Goal: Navigation & Orientation: Find specific page/section

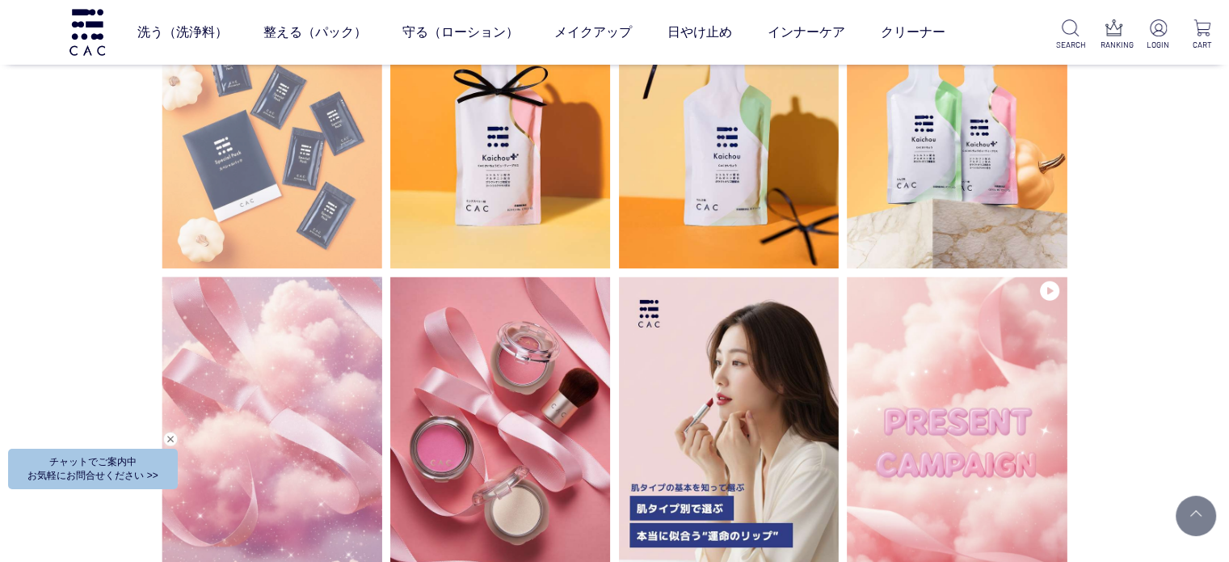
scroll to position [4121, 0]
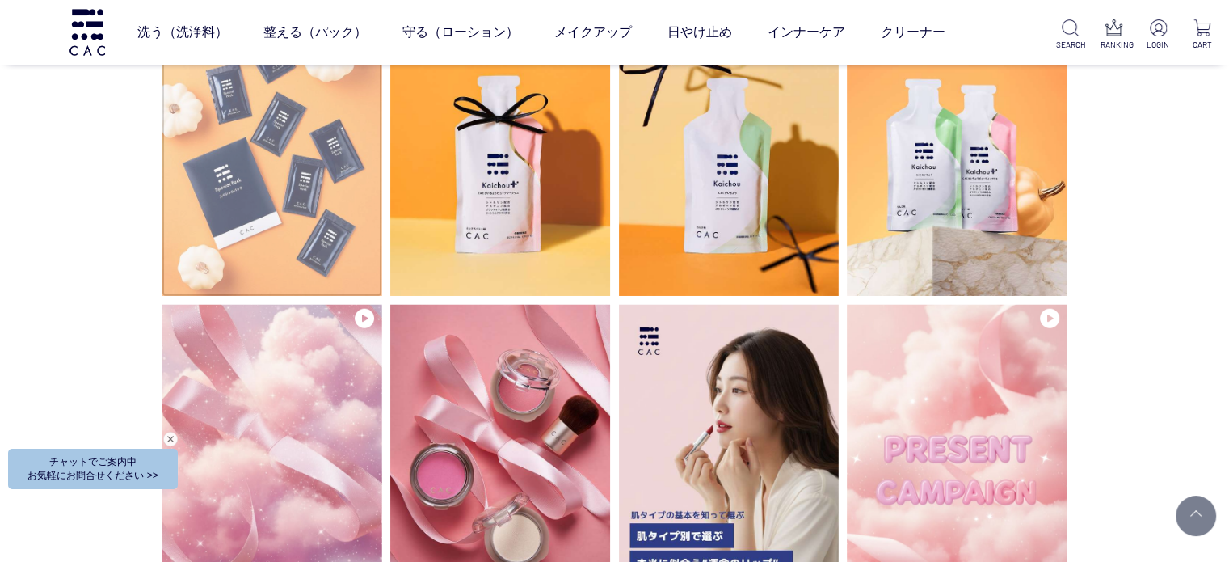
click at [246, 187] on img at bounding box center [272, 149] width 221 height 294
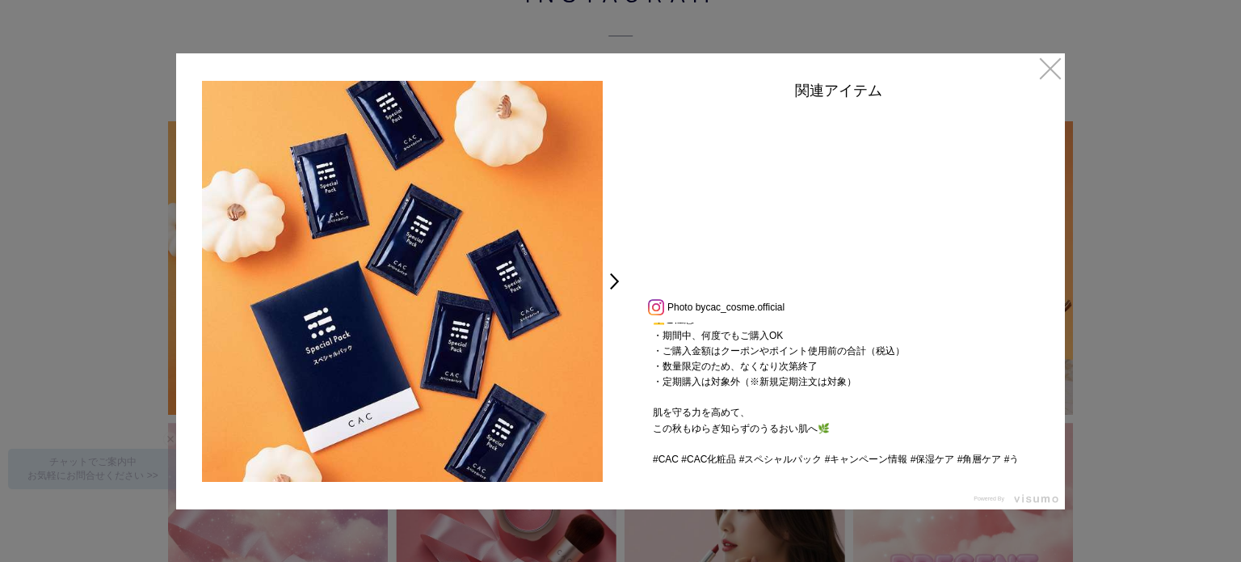
scroll to position [278, 0]
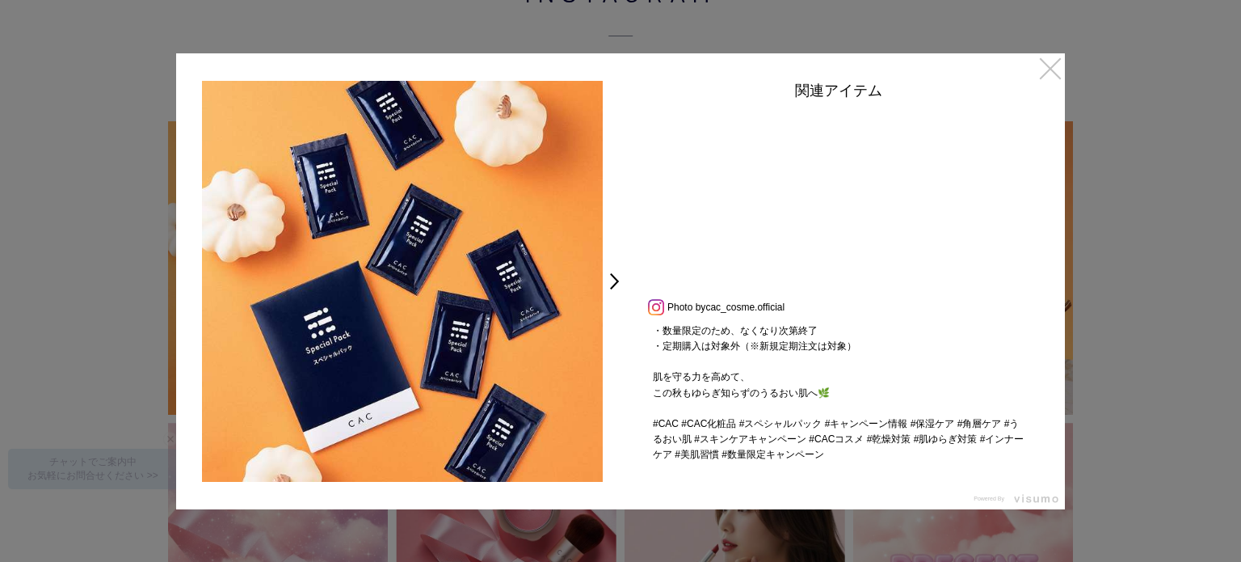
drag, startPoint x: 1047, startPoint y: 62, endPoint x: 1051, endPoint y: 86, distance: 24.5
click at [1047, 63] on link "×" at bounding box center [1050, 67] width 29 height 29
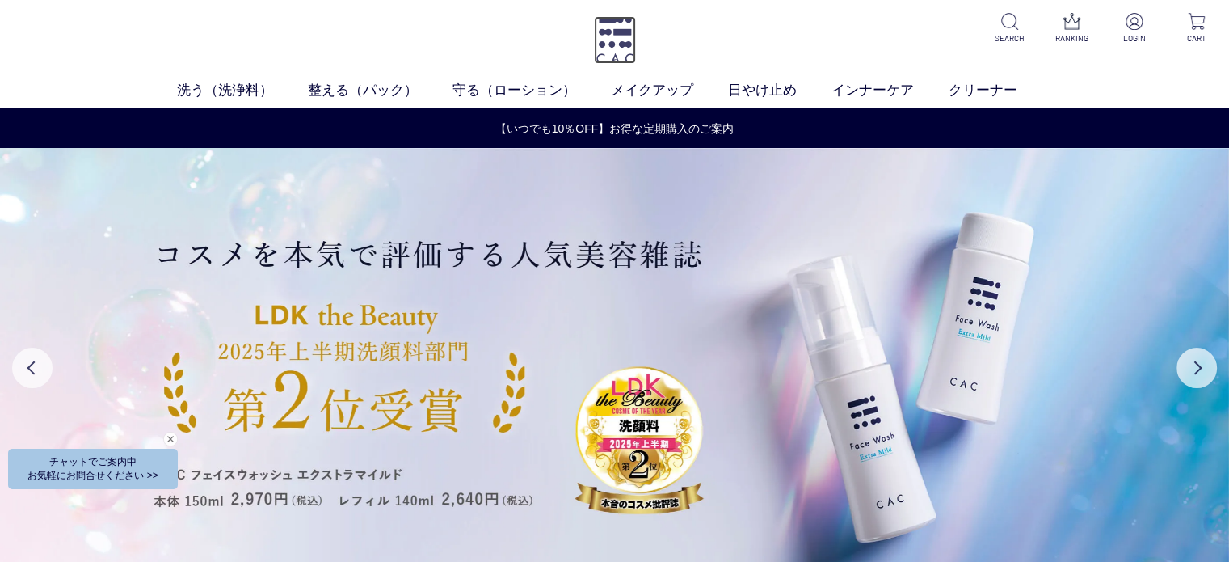
click at [624, 39] on img at bounding box center [615, 40] width 42 height 48
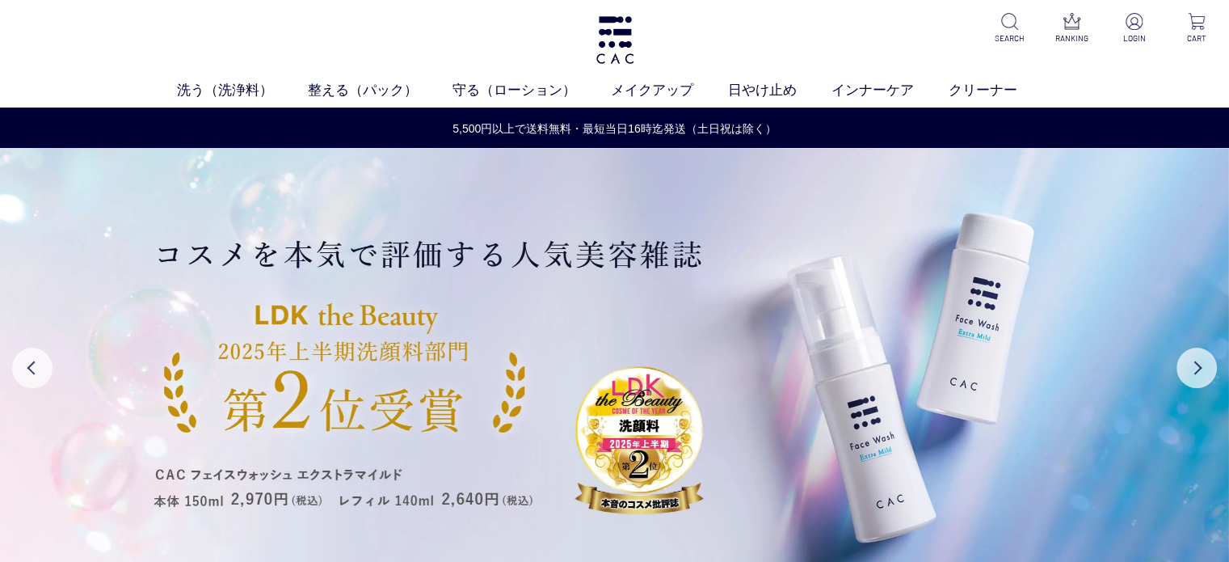
click at [251, 51] on div "洗う（洗浄料） 液体洗浄料 パウダー洗浄料 泡洗顔料 グッズ 整える（パック） フェイスパック ヘアパック 守る（ローション） 保湿化粧水 柔軟化粧水 美容液…" at bounding box center [614, 53] width 1229 height 107
click at [339, 54] on div "洗う（洗浄料） 液体洗浄料 パウダー洗浄料 泡洗顔料 グッズ 整える（パック） フェイスパック ヘアパック 守る（ローション） 保湿化粧水 柔軟化粧水 美容液…" at bounding box center [614, 53] width 1229 height 107
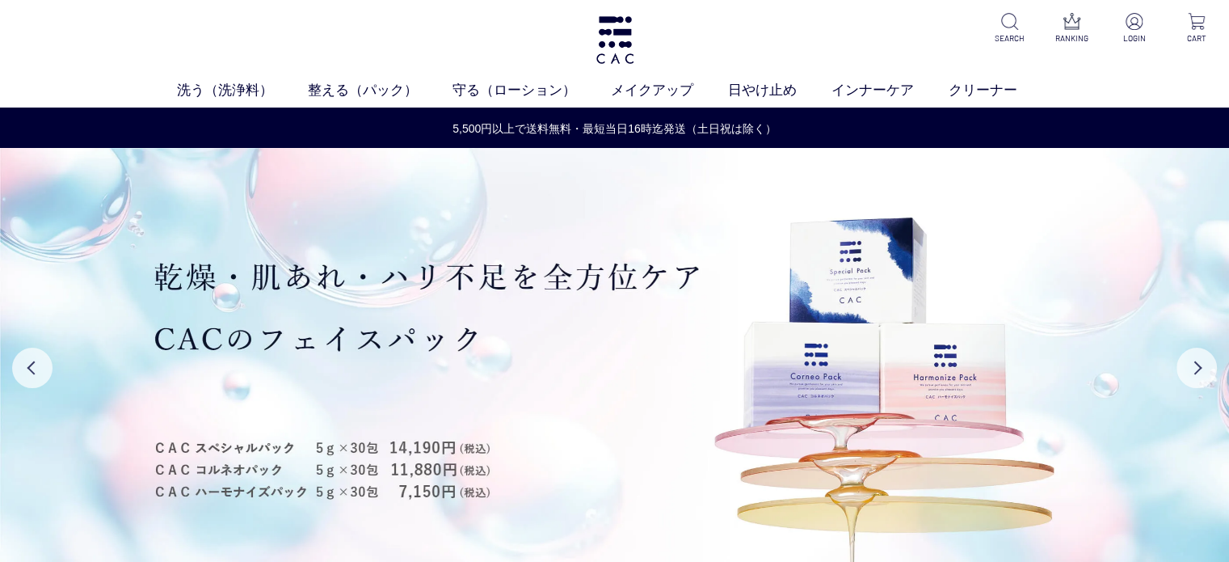
drag, startPoint x: 238, startPoint y: 41, endPoint x: 276, endPoint y: 13, distance: 47.4
click at [247, 32] on div "洗う（洗浄料） 液体洗浄料 パウダー洗浄料 泡洗顔料 グッズ 整える（パック） フェイスパック ヘアパック 守る（ローション） 保湿化粧水 柔軟化粧水 美容液…" at bounding box center [614, 53] width 1229 height 107
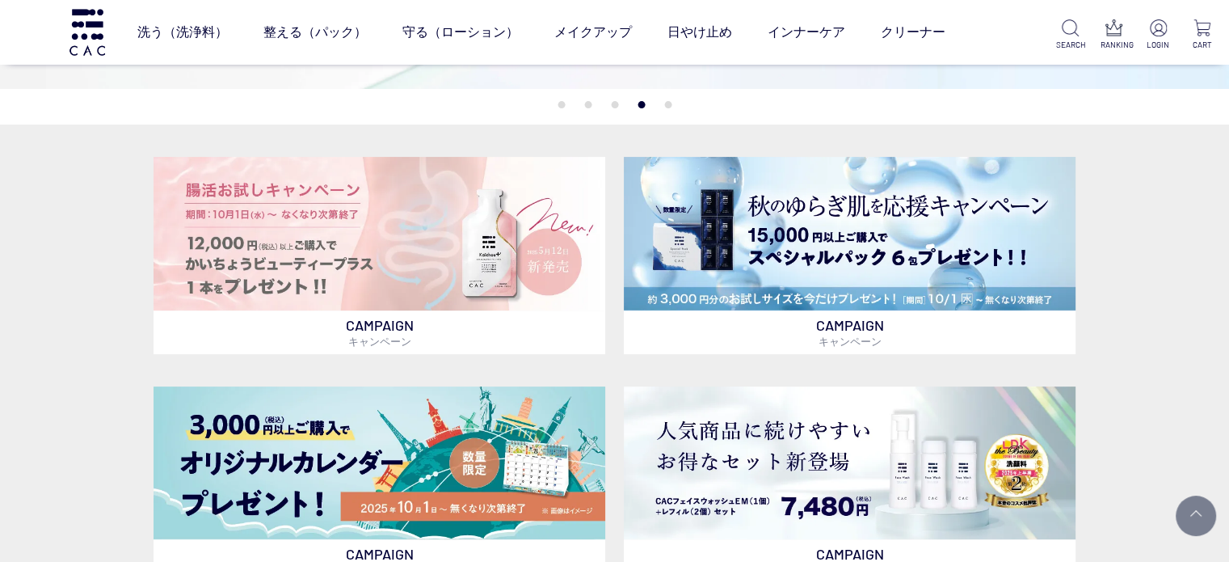
scroll to position [242, 0]
